Goal: Transaction & Acquisition: Purchase product/service

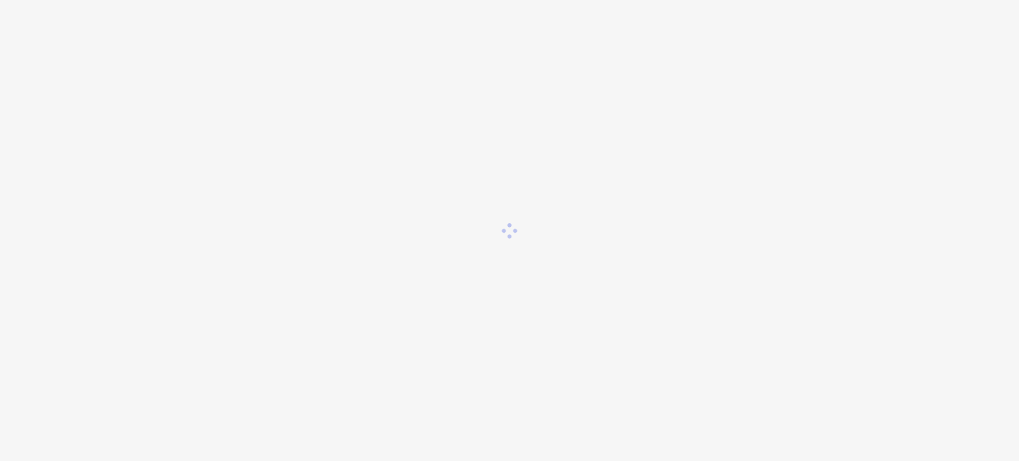
click at [302, 287] on div at bounding box center [509, 230] width 1019 height 461
